Goal: Find specific page/section: Find specific page/section

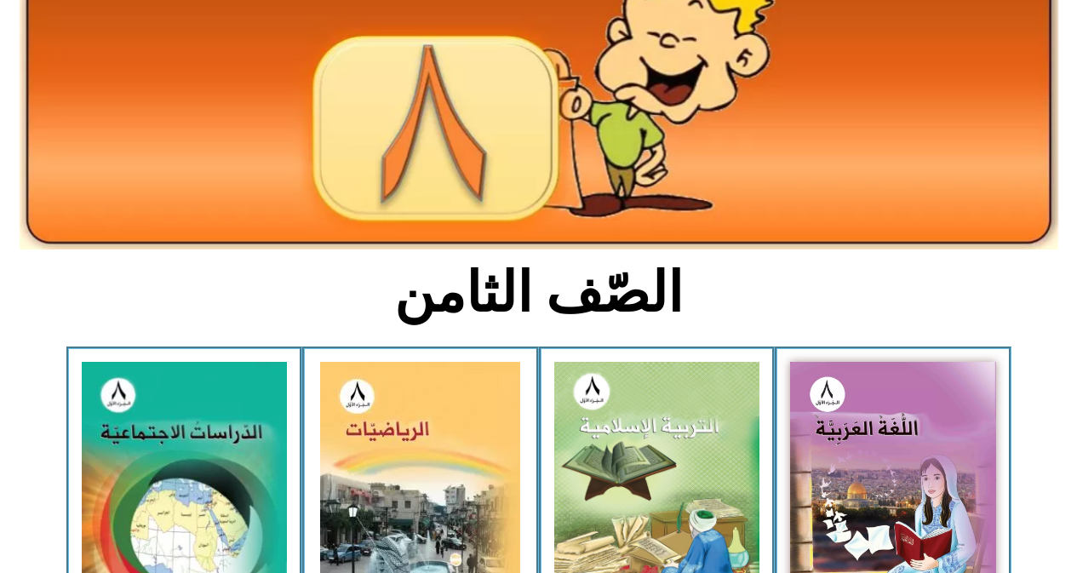
scroll to position [204, 0]
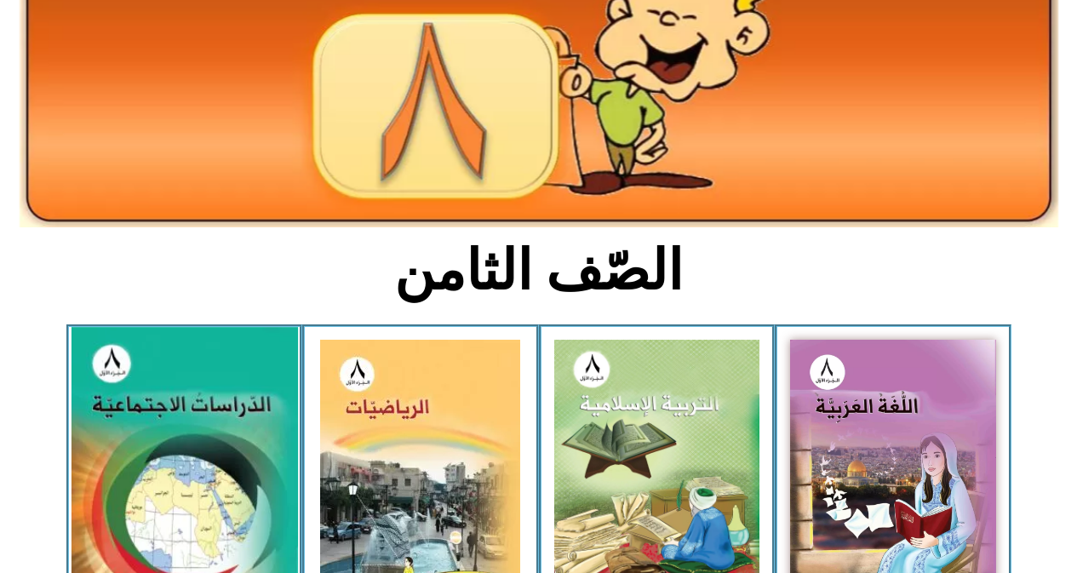
click at [130, 433] on img at bounding box center [184, 466] width 227 height 278
click at [154, 413] on img at bounding box center [184, 466] width 227 height 278
click at [192, 445] on img at bounding box center [184, 466] width 227 height 278
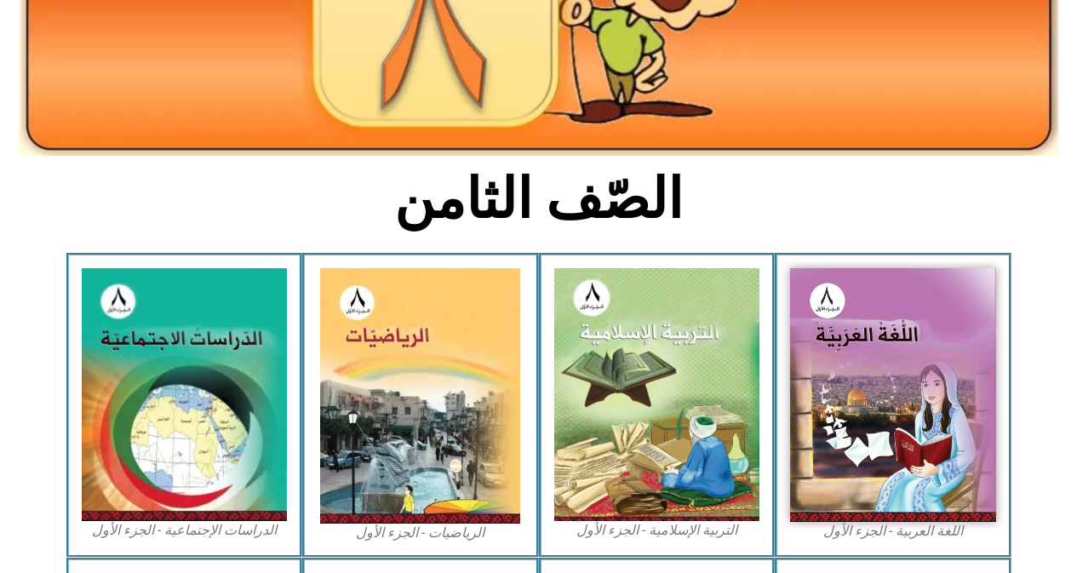
scroll to position [307, 0]
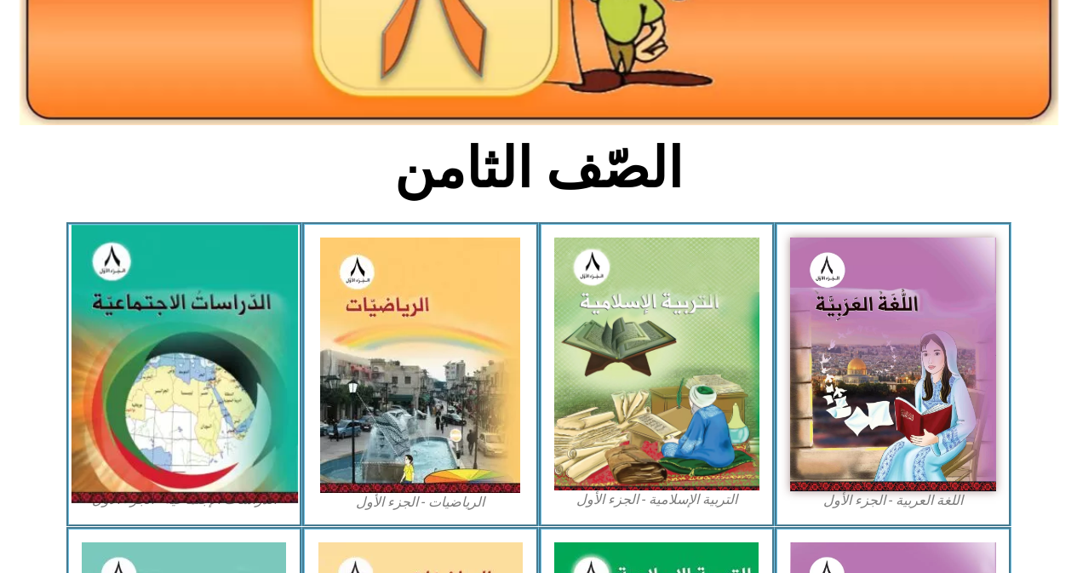
click at [147, 337] on img at bounding box center [184, 364] width 227 height 278
drag, startPoint x: 159, startPoint y: 340, endPoint x: 105, endPoint y: 439, distance: 113.6
click at [105, 439] on img at bounding box center [184, 364] width 227 height 278
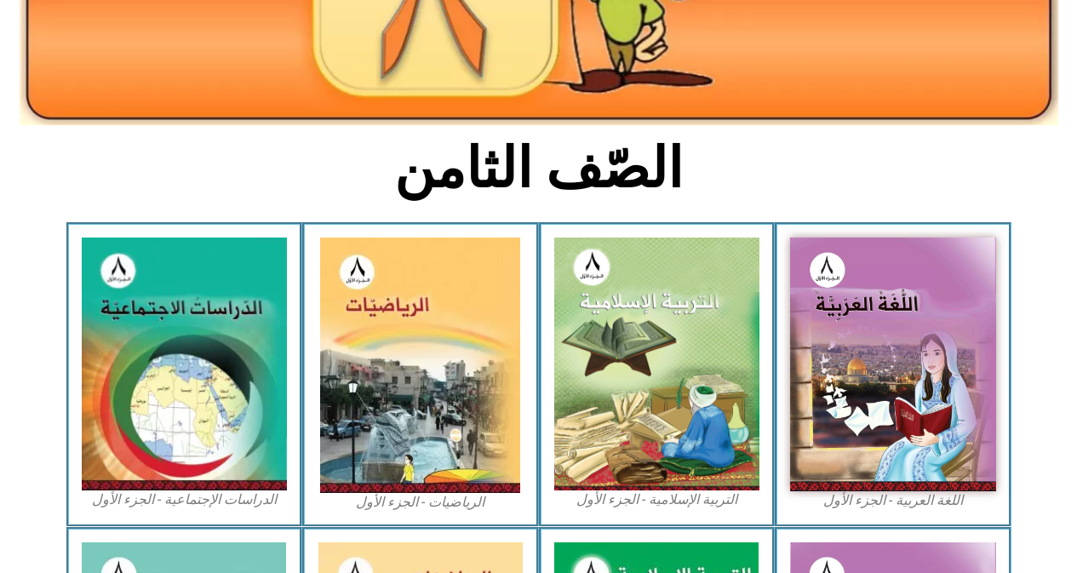
drag, startPoint x: 105, startPoint y: 439, endPoint x: 9, endPoint y: 331, distance: 144.2
click at [9, 331] on section "اللغة العربية - الجزء الأول​ التربية [DEMOGRAPHIC_DATA] - الجزء الأول الرياضيات…" at bounding box center [538, 374] width 1077 height 305
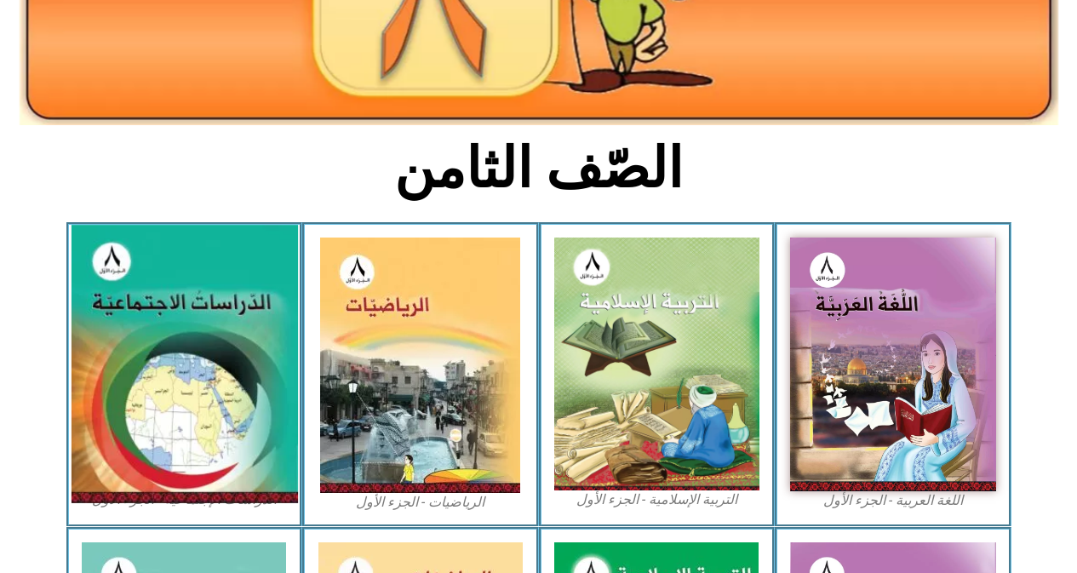
click at [207, 347] on img at bounding box center [184, 364] width 227 height 278
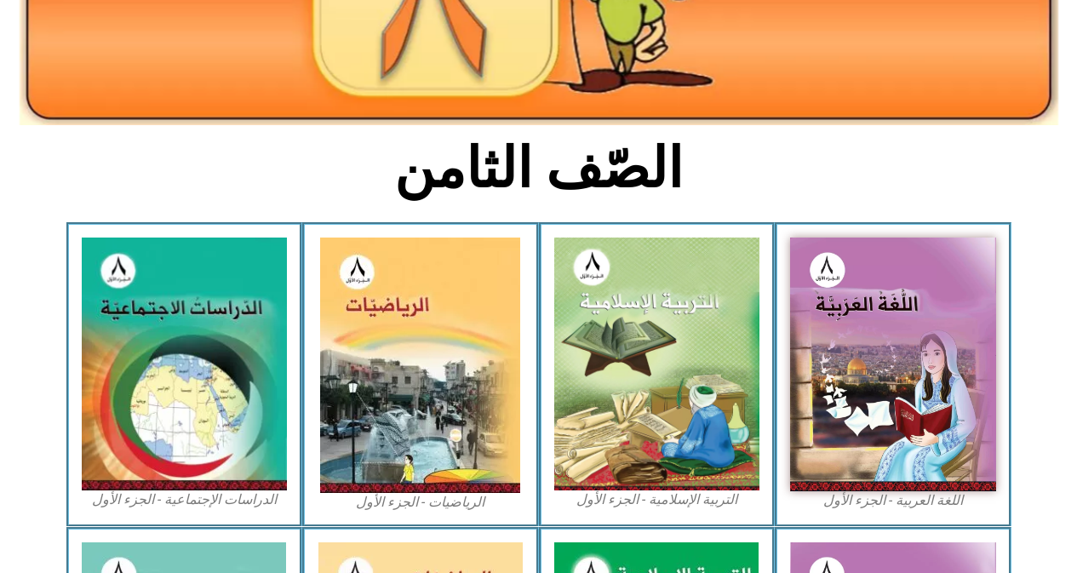
click at [202, 522] on div "الدراسات الإجتماعية - الجزء الأول​" at bounding box center [184, 374] width 237 height 305
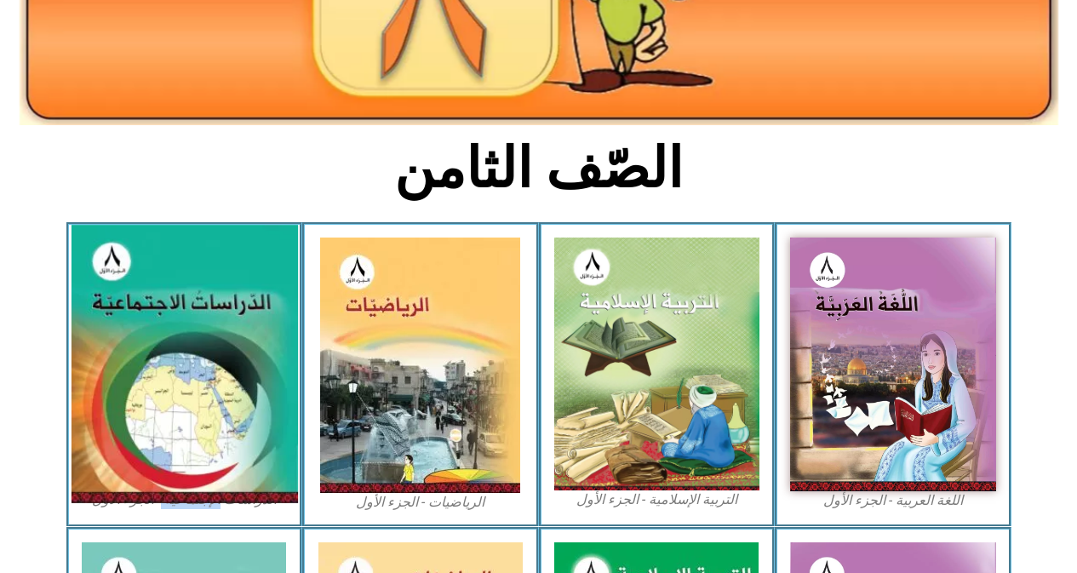
click at [273, 444] on img at bounding box center [184, 364] width 227 height 278
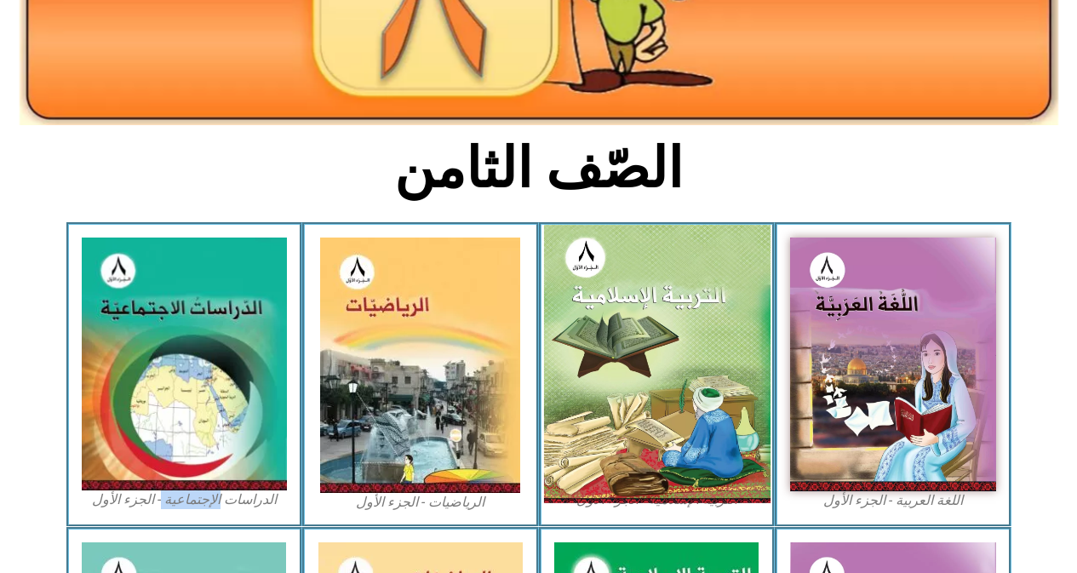
click at [594, 324] on img at bounding box center [656, 364] width 227 height 278
